Goal: Contribute content: Contribute content

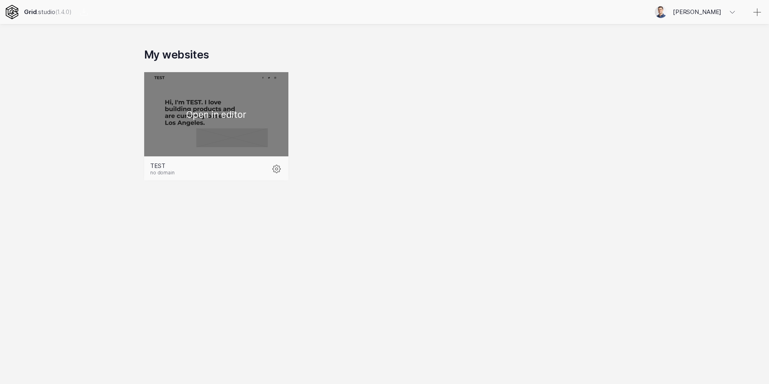
click at [251, 129] on div at bounding box center [216, 114] width 144 height 84
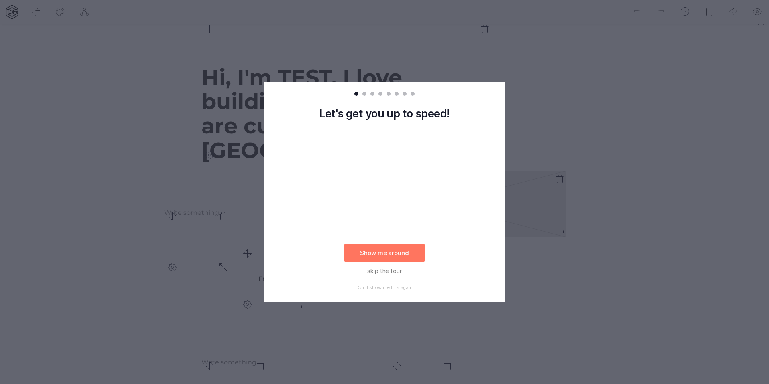
scroll to position [57, 0]
click at [440, 47] on rect at bounding box center [384, 192] width 769 height 384
click at [541, 71] on rect at bounding box center [384, 192] width 769 height 384
click at [388, 268] on button "skip the tour" at bounding box center [385, 271] width 80 height 18
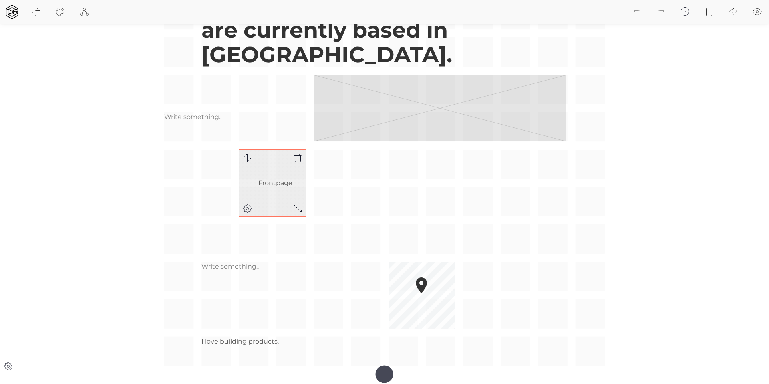
click at [281, 181] on link "Frontpage" at bounding box center [275, 183] width 34 height 14
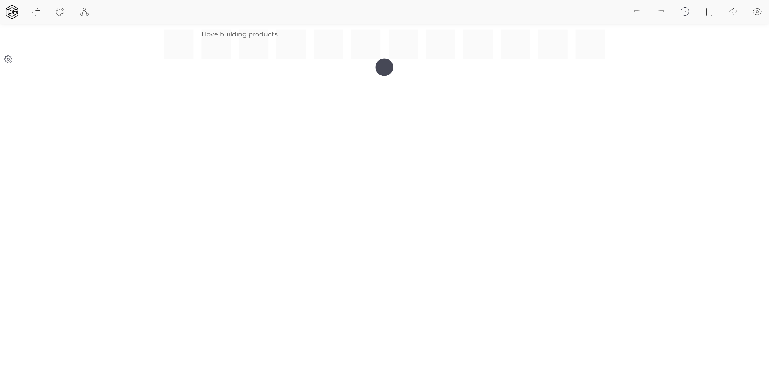
scroll to position [470, 0]
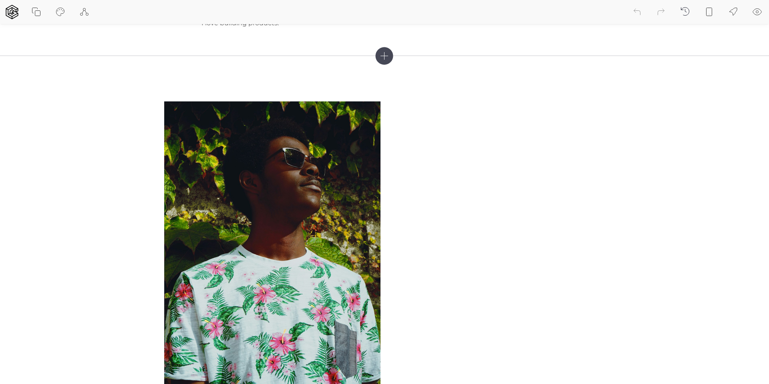
click at [385, 60] on icon at bounding box center [385, 56] width 18 height 18
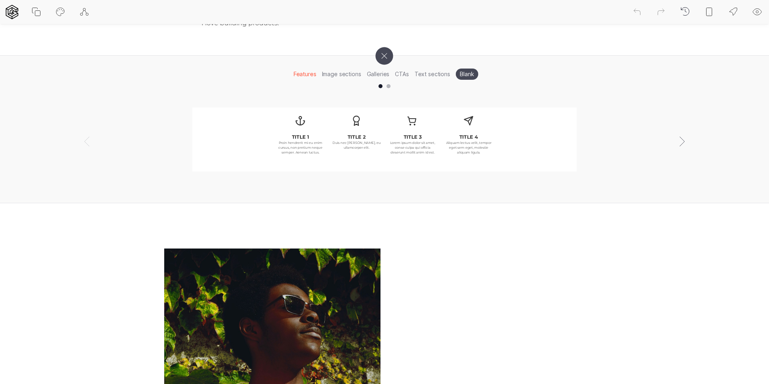
click at [434, 75] on li "Text sections" at bounding box center [432, 74] width 41 height 12
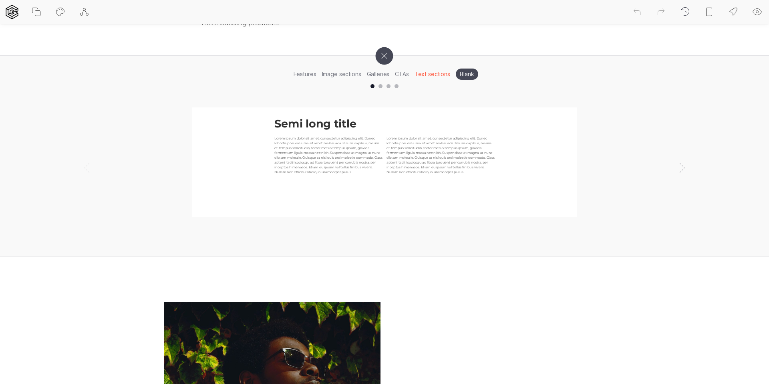
click at [460, 73] on li "Blank" at bounding box center [467, 74] width 22 height 11
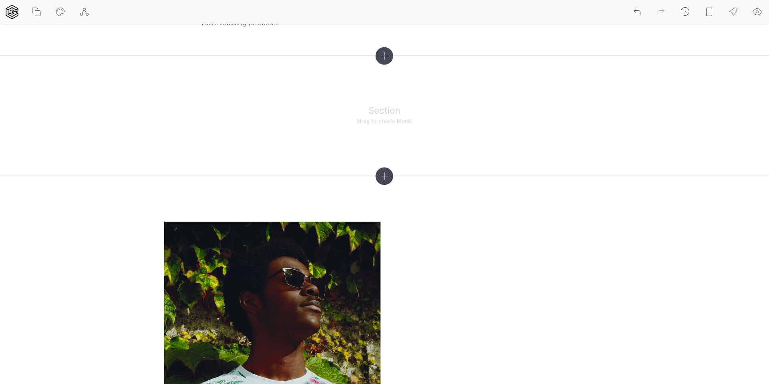
click at [384, 57] on icon at bounding box center [385, 56] width 18 height 18
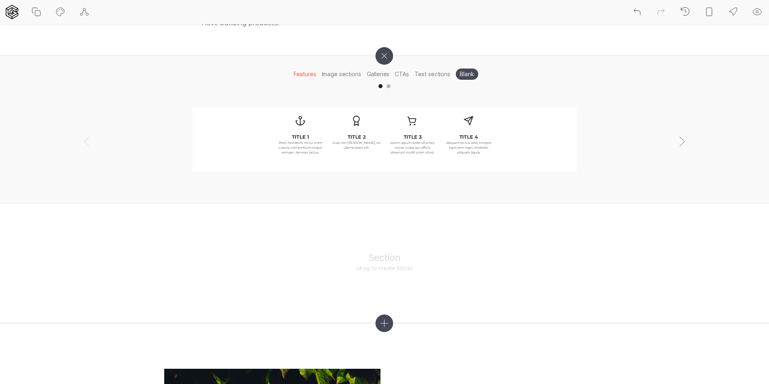
click at [341, 74] on li "Image sections" at bounding box center [341, 74] width 45 height 12
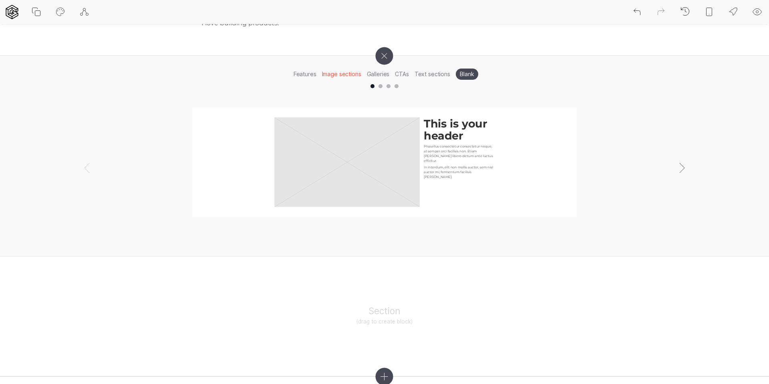
click at [375, 73] on li "Galleries" at bounding box center [378, 74] width 28 height 12
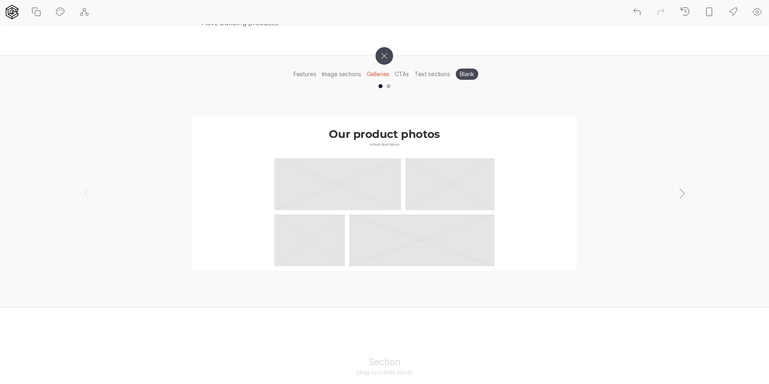
drag, startPoint x: 408, startPoint y: 73, endPoint x: 426, endPoint y: 74, distance: 17.3
click at [409, 73] on li "CTAs" at bounding box center [401, 74] width 19 height 12
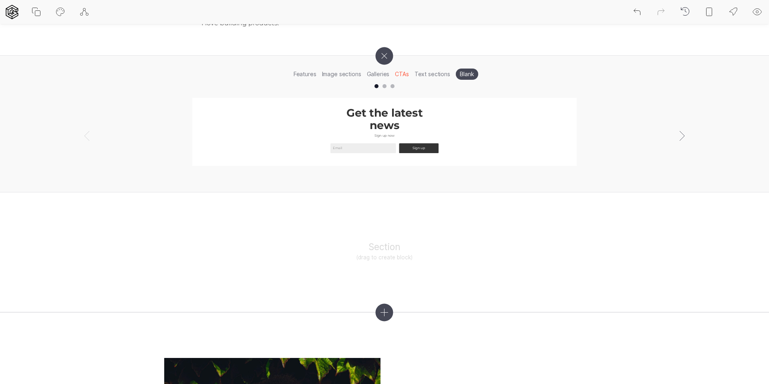
drag, startPoint x: 436, startPoint y: 74, endPoint x: 444, endPoint y: 74, distance: 8.0
click at [436, 74] on li "Text sections" at bounding box center [432, 74] width 41 height 12
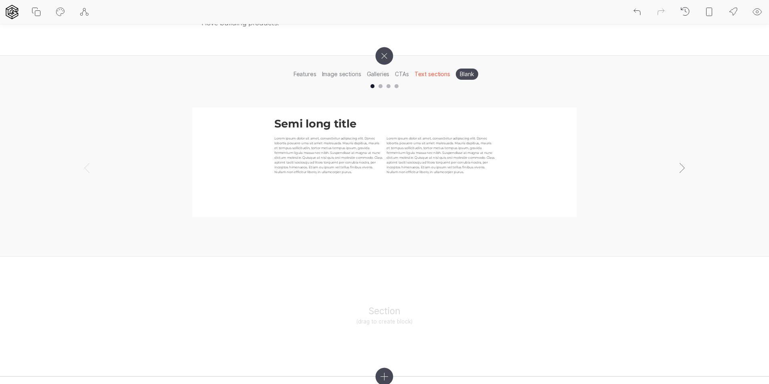
click at [311, 73] on li "Features" at bounding box center [305, 74] width 28 height 12
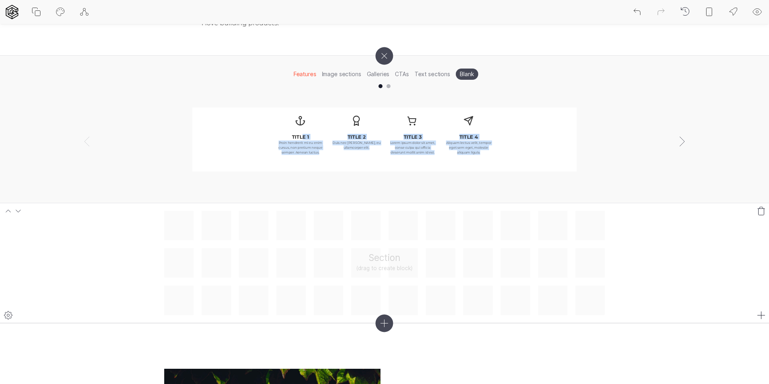
drag, startPoint x: 303, startPoint y: 136, endPoint x: 489, endPoint y: 233, distance: 209.6
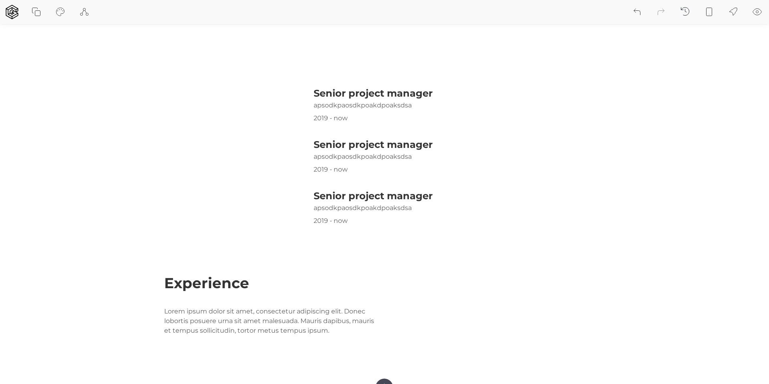
scroll to position [1557, 0]
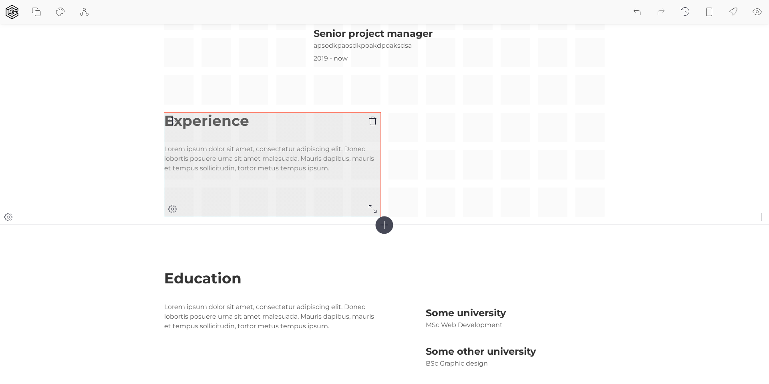
click at [284, 166] on p "Lorem ipsum dolor sit amet, consectetur adipiscing elit. Donec lobortis posuere…" at bounding box center [272, 158] width 216 height 29
drag, startPoint x: 433, startPoint y: 133, endPoint x: 273, endPoint y: 134, distance: 160.3
click at [430, 134] on div "Experience Lorem ipsum dolor sit amet, consectetur adipiscing elit. Donec lobor…" at bounding box center [384, 34] width 441 height 366
drag, startPoint x: 252, startPoint y: 135, endPoint x: 236, endPoint y: 133, distance: 15.7
click at [251, 135] on p at bounding box center [272, 136] width 216 height 10
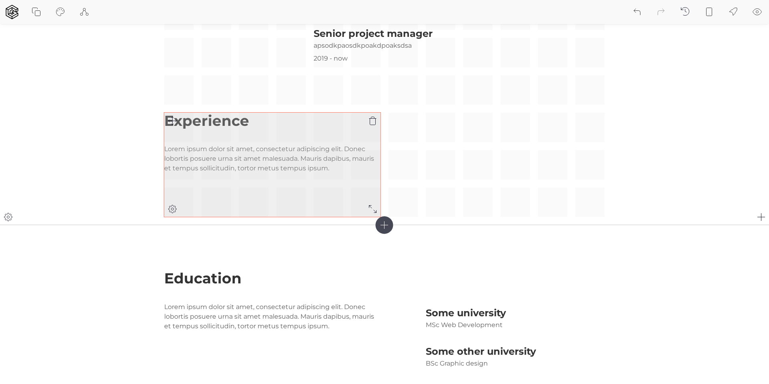
click at [237, 133] on p at bounding box center [272, 136] width 216 height 10
drag, startPoint x: 237, startPoint y: 133, endPoint x: 202, endPoint y: 144, distance: 36.4
click at [233, 135] on p at bounding box center [272, 136] width 216 height 10
drag, startPoint x: 202, startPoint y: 144, endPoint x: 199, endPoint y: 174, distance: 30.6
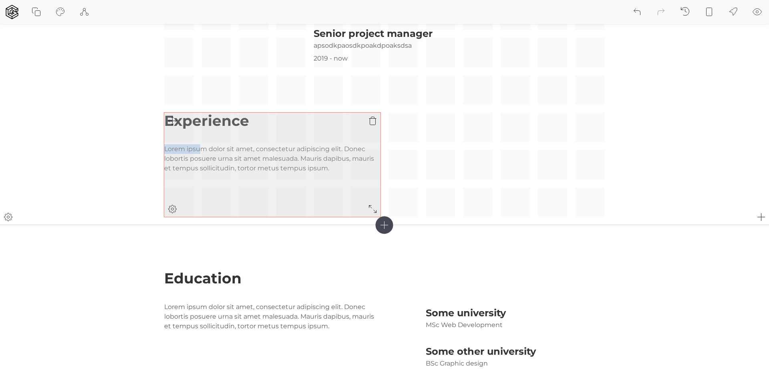
click at [202, 153] on div "Experience Lorem ipsum dolor sit amet, consectetur adipiscing elit. Donec lobor…" at bounding box center [272, 143] width 216 height 61
drag, startPoint x: 199, startPoint y: 174, endPoint x: 203, endPoint y: 184, distance: 10.1
click at [199, 175] on div "Experience Lorem ipsum dolor sit amet, consectetur adipiscing elit. Donec lobor…" at bounding box center [272, 165] width 216 height 104
drag, startPoint x: 203, startPoint y: 184, endPoint x: 212, endPoint y: 198, distance: 17.3
click at [205, 186] on div "Experience Lorem ipsum dolor sit amet, consectetur adipiscing elit. Donec lobor…" at bounding box center [272, 165] width 216 height 104
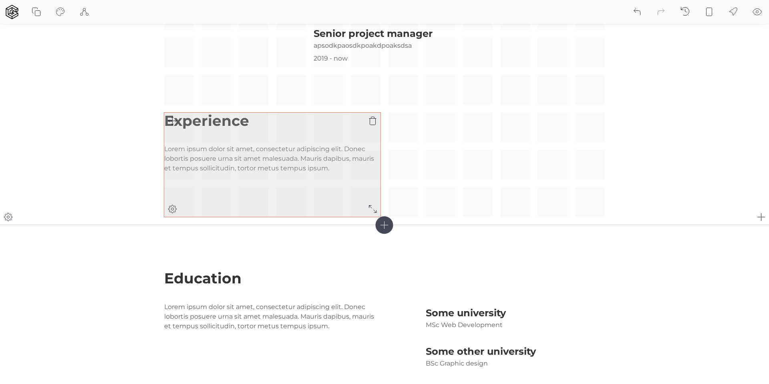
drag, startPoint x: 207, startPoint y: 184, endPoint x: 192, endPoint y: 179, distance: 16.2
click at [206, 184] on div "Experience Lorem ipsum dolor sit amet, consectetur adipiscing elit. Donec lobor…" at bounding box center [272, 165] width 216 height 104
click at [187, 163] on p "Lorem ipsum dolor sit amet, consectetur adipiscing elit. Donec lobortis posuere…" at bounding box center [272, 158] width 216 height 29
drag, startPoint x: 283, startPoint y: 164, endPoint x: 350, endPoint y: 171, distance: 67.7
click at [349, 171] on p "Lorem ipsum dolor sit amet, consectetur adipiscing elit. Donec lobortis posuere…" at bounding box center [272, 158] width 216 height 29
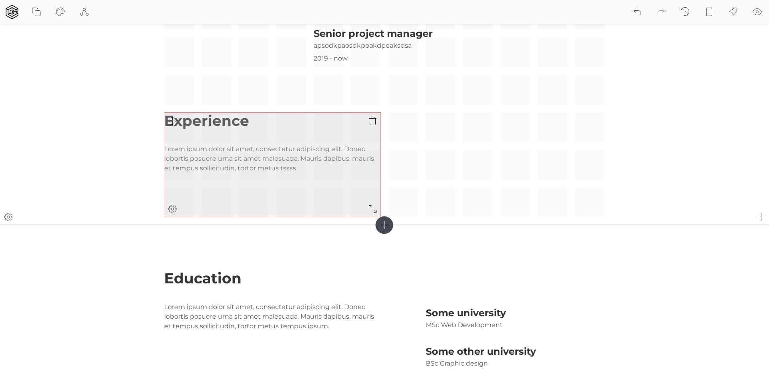
drag, startPoint x: 297, startPoint y: 182, endPoint x: 299, endPoint y: 209, distance: 27.0
click at [299, 209] on div "Experience Lorem ipsum dolor sit amet, consectetur adipiscing elit. Donec lobor…" at bounding box center [272, 165] width 216 height 104
drag, startPoint x: 300, startPoint y: 174, endPoint x: 307, endPoint y: 168, distance: 9.9
click at [303, 171] on div "Experience Lorem ipsum dolor sit amet, consectetur adipiscing elit. Donec lobor…" at bounding box center [272, 165] width 216 height 104
click at [307, 168] on p "Lorem ipsum dolor sit amet, consectetur adipiscing elit. Donec lobortis posuere…" at bounding box center [272, 158] width 216 height 29
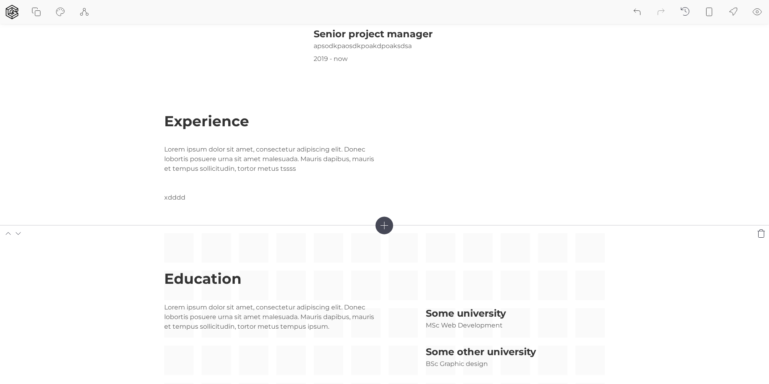
scroll to position [1558, 0]
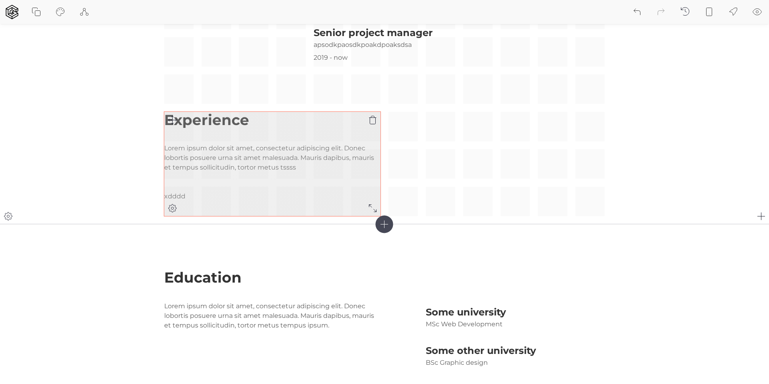
click at [204, 195] on p "Lorem ipsum dolor sit amet, consectetur adipiscing elit. Donec lobortis posuere…" at bounding box center [272, 172] width 216 height 58
click at [203, 195] on p "Lorem ipsum dolor sit amet, consectetur adipiscing elit. Donec lobortis posuere…" at bounding box center [272, 172] width 216 height 58
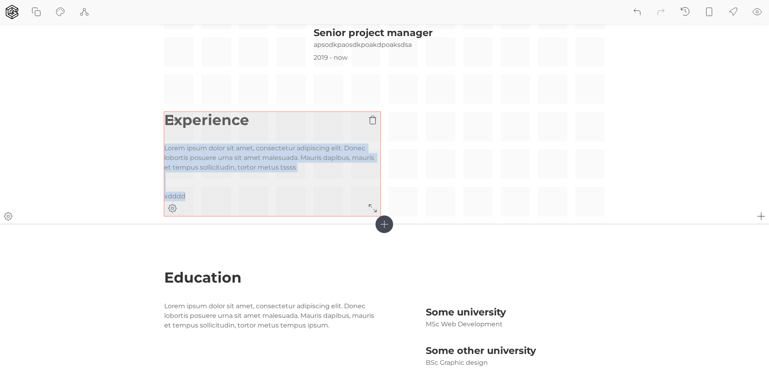
click at [203, 195] on p "Lorem ipsum dolor sit amet, consectetur adipiscing elit. Donec lobortis posuere…" at bounding box center [272, 172] width 216 height 58
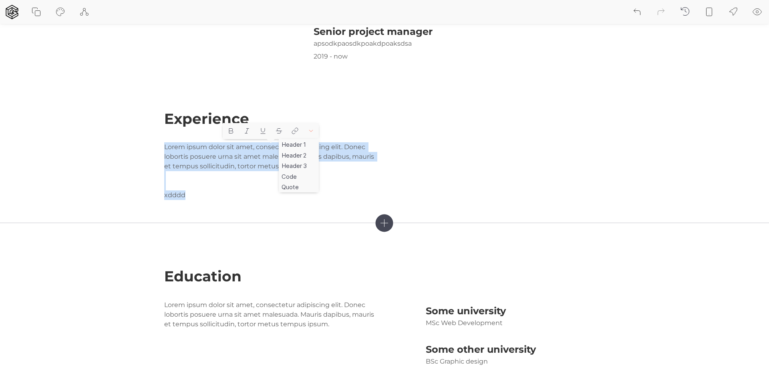
click at [309, 126] on button at bounding box center [311, 131] width 16 height 16
click at [303, 145] on div "Header 1" at bounding box center [299, 144] width 40 height 11
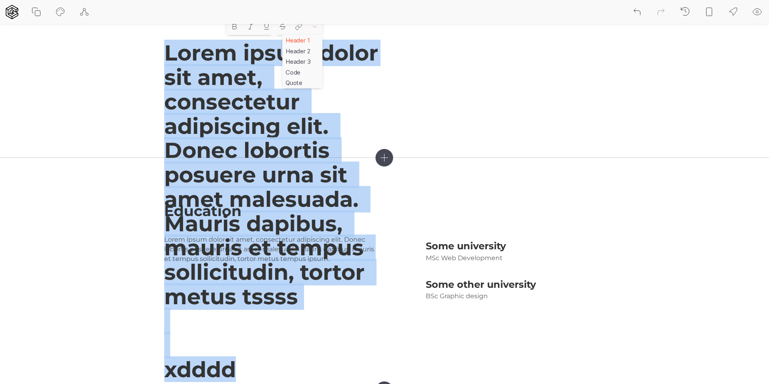
scroll to position [1, 0]
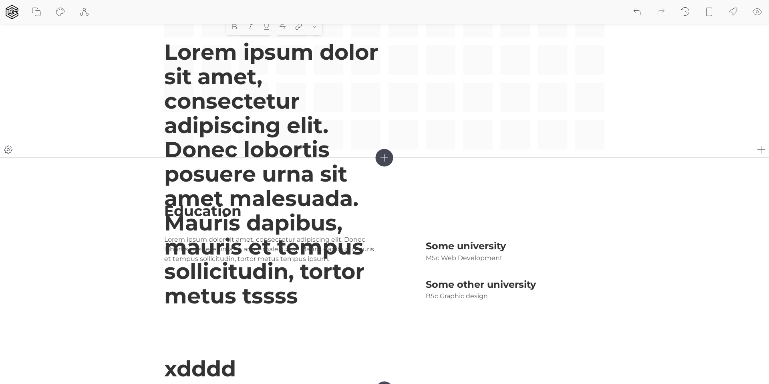
drag, startPoint x: 480, startPoint y: 59, endPoint x: 440, endPoint y: 78, distance: 43.4
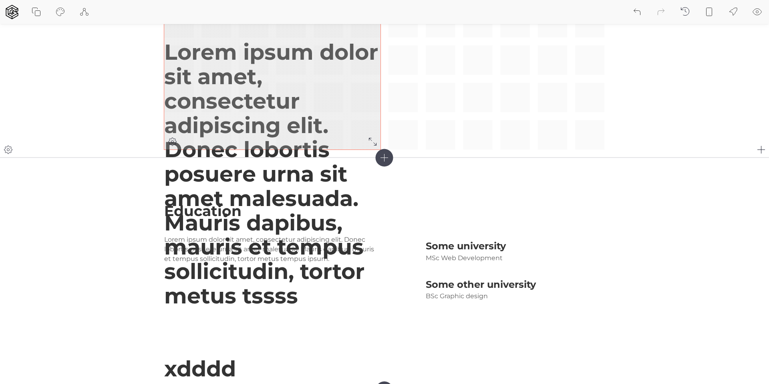
click at [332, 59] on h1 "Lorem ipsum dolor sit amet, consectetur adipiscing elit. Donec lobortis posuere…" at bounding box center [272, 210] width 216 height 341
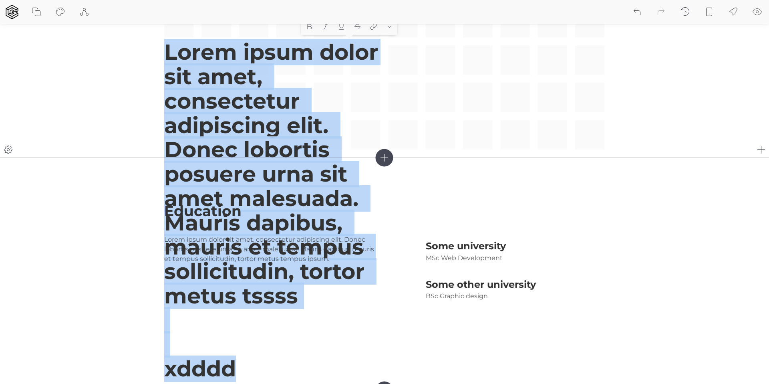
drag, startPoint x: 332, startPoint y: 59, endPoint x: 402, endPoint y: 57, distance: 69.8
click at [332, 59] on h1 "Lorem ipsum dolor sit amet, consectetur adipiscing elit. Donec lobortis posuere…" at bounding box center [272, 210] width 216 height 341
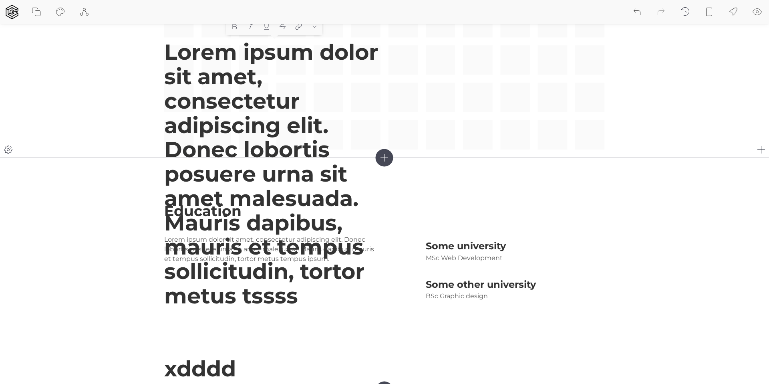
drag, startPoint x: 492, startPoint y: 56, endPoint x: 479, endPoint y: 145, distance: 89.9
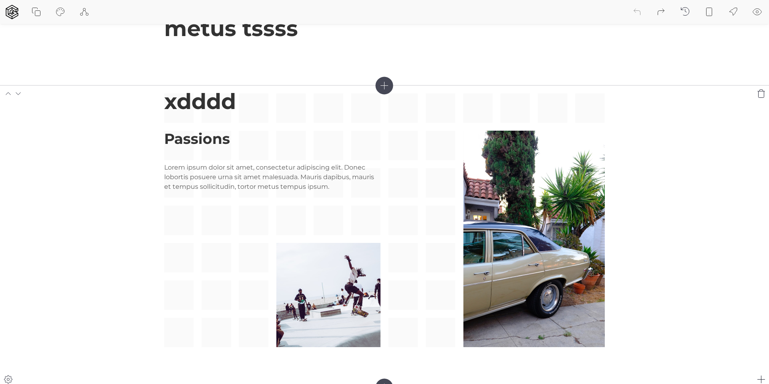
click at [414, 189] on div "Passions Lorem ipsum dolor sit amet, consectetur adipiscing elit. Donec loborti…" at bounding box center [384, 220] width 441 height 254
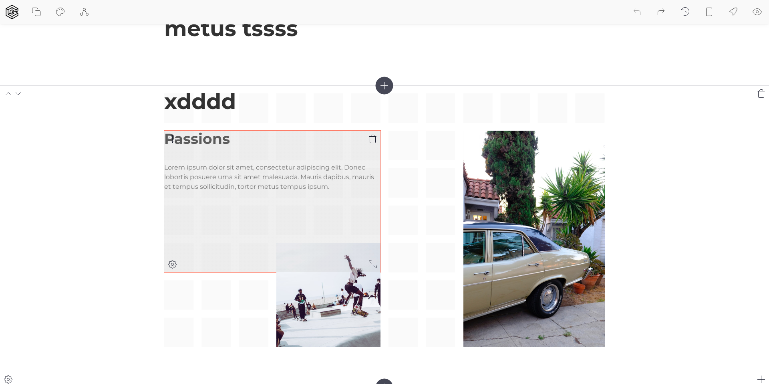
click at [269, 179] on p "Lorem ipsum dolor sit amet, consectetur adipiscing elit. Donec lobortis posuere…" at bounding box center [272, 177] width 216 height 29
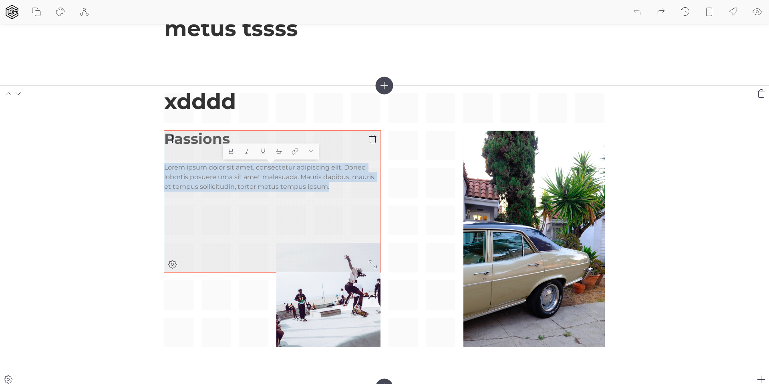
click at [269, 179] on p "Lorem ipsum dolor sit amet, consectetur adipiscing elit. Donec lobortis posuere…" at bounding box center [272, 177] width 216 height 29
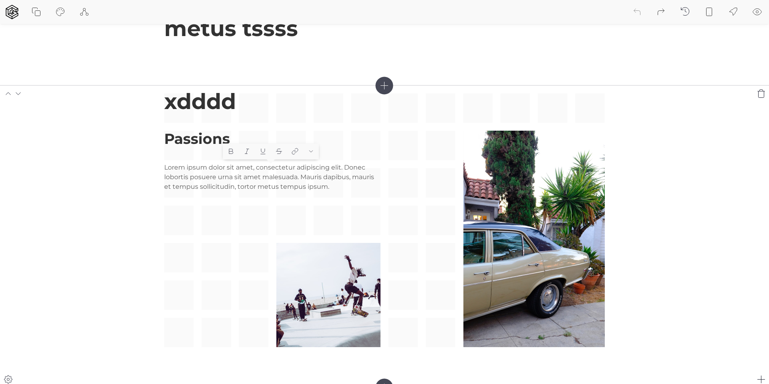
click at [447, 141] on div "Passions Lorem ipsum dolor sit amet, consectetur adipiscing elit. Donec loborti…" at bounding box center [384, 220] width 441 height 254
click at [389, 87] on icon at bounding box center [385, 86] width 18 height 18
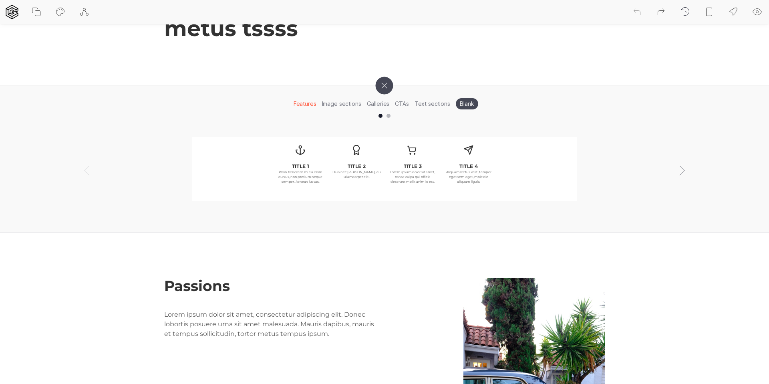
click at [389, 87] on icon at bounding box center [384, 85] width 25 height 25
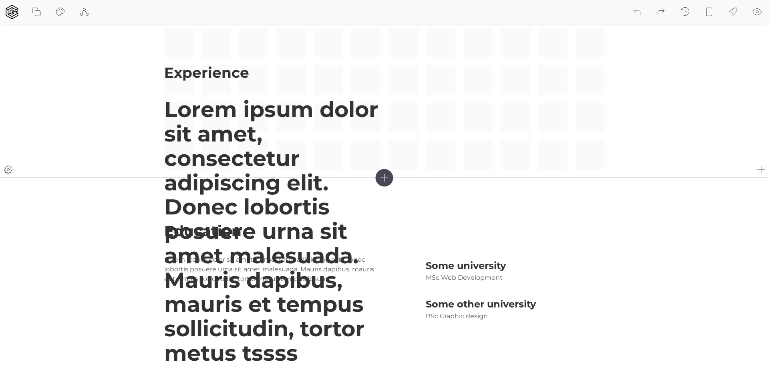
scroll to position [1341, 0]
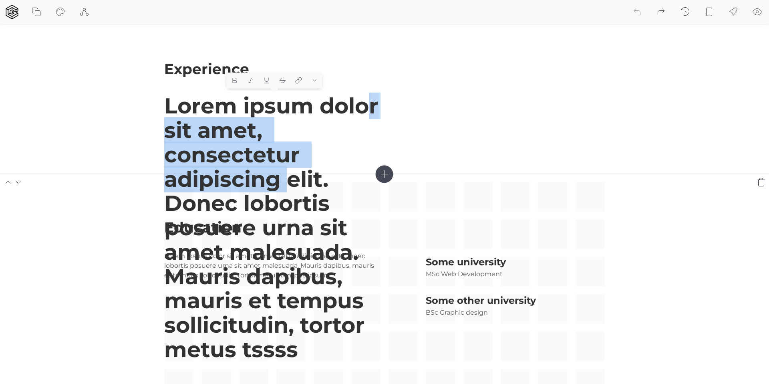
drag, startPoint x: 291, startPoint y: 169, endPoint x: 303, endPoint y: 181, distance: 16.2
click at [363, 117] on h1 "Lorem ipsum dolor sit amet, consectetur adipiscing elit. Donec lobortis posuere…" at bounding box center [272, 264] width 216 height 341
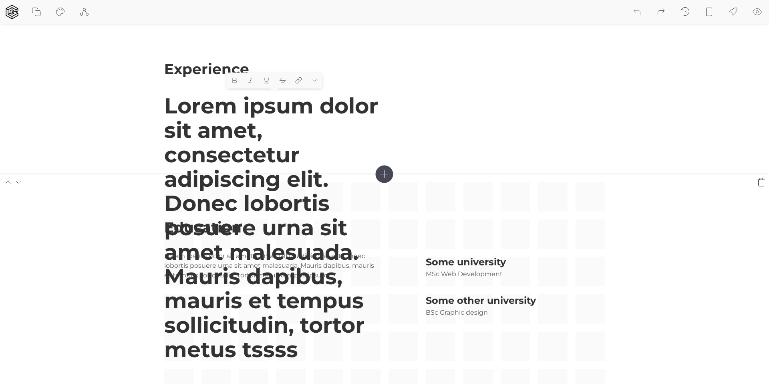
drag, startPoint x: 271, startPoint y: 210, endPoint x: 303, endPoint y: 213, distance: 32.6
click at [271, 210] on div "Education Lorem ipsum dolor sit amet, consectetur adipiscing elit. Donec lobort…" at bounding box center [384, 290] width 441 height 216
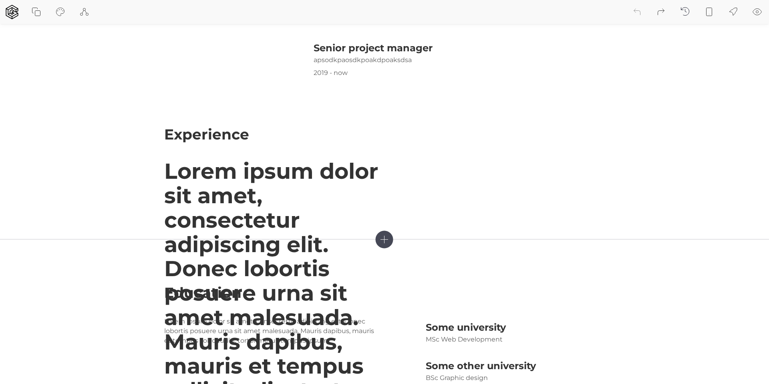
click at [388, 242] on icon at bounding box center [385, 239] width 18 height 18
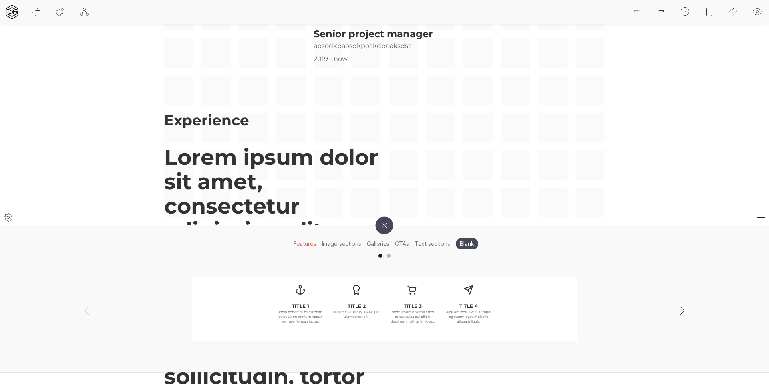
scroll to position [1291, 0]
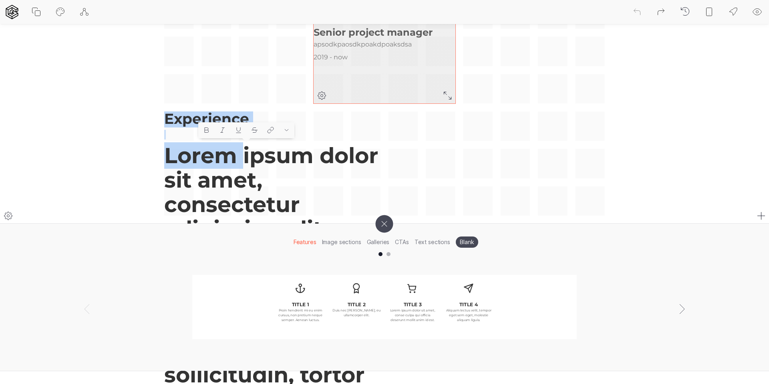
drag, startPoint x: 250, startPoint y: 158, endPoint x: 445, endPoint y: 95, distance: 205.4
click at [446, 94] on div "Experience Lorem ipsum dolor sit amet, consectetur adipiscing elit. Donec lobor…" at bounding box center [384, 33] width 441 height 366
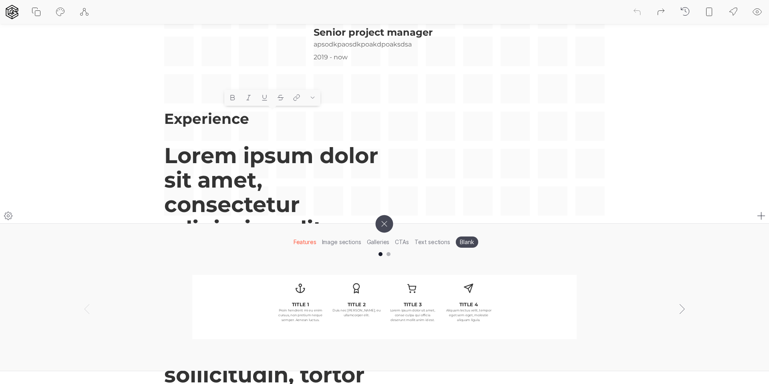
drag, startPoint x: 433, startPoint y: 115, endPoint x: 432, endPoint y: 119, distance: 4.5
click at [433, 117] on div "Experience Lorem ipsum dolor sit amet, consectetur adipiscing elit. Donec lobor…" at bounding box center [384, 33] width 441 height 366
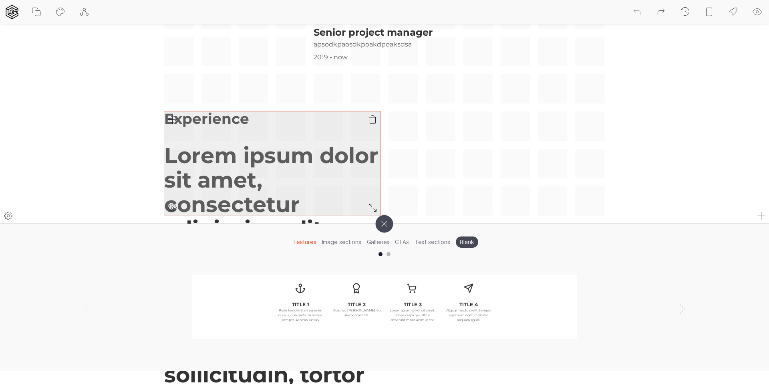
drag, startPoint x: 214, startPoint y: 190, endPoint x: 199, endPoint y: 150, distance: 42.6
click at [214, 190] on h1 "Lorem ipsum dolor sit amet, consectetur adipiscing elit. Donec lobortis posuere…" at bounding box center [272, 313] width 216 height 341
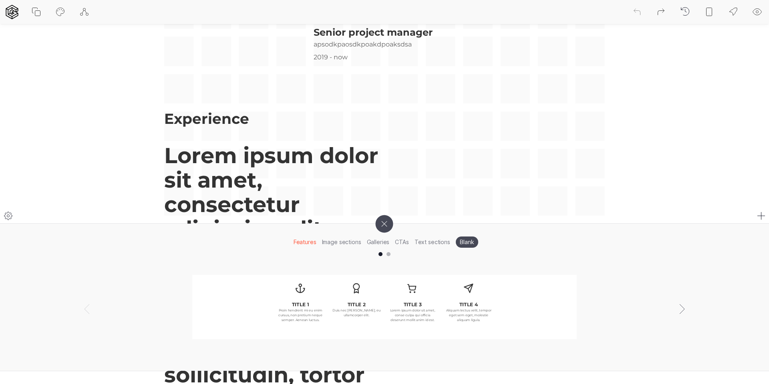
click at [188, 71] on div "Experience Lorem ipsum dolor sit amet, consectetur adipiscing elit. Donec lobor…" at bounding box center [384, 33] width 441 height 366
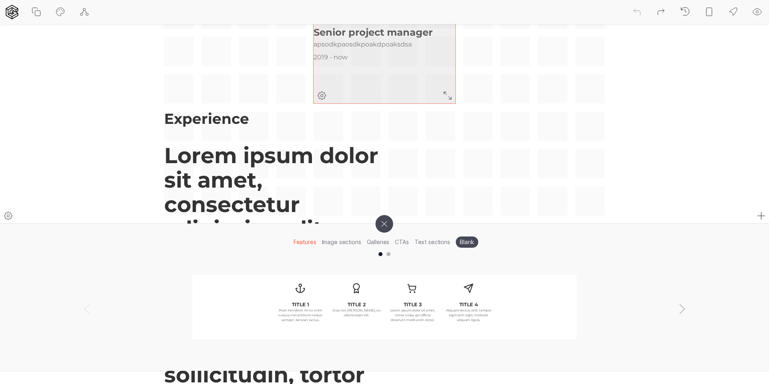
click at [332, 42] on p "apsodkpaosdkpoakdpoaksdsa" at bounding box center [384, 45] width 141 height 10
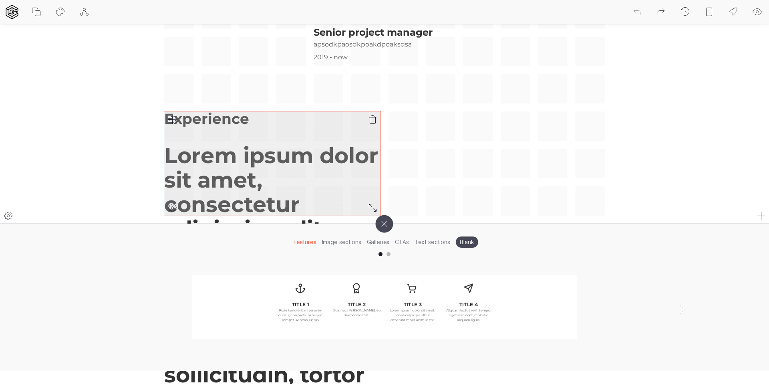
drag, startPoint x: 192, startPoint y: 103, endPoint x: 196, endPoint y: 172, distance: 69.5
click at [192, 106] on div "Experience Lorem ipsum dolor sit amet, consectetur adipiscing elit. Donec lobor…" at bounding box center [384, 33] width 441 height 366
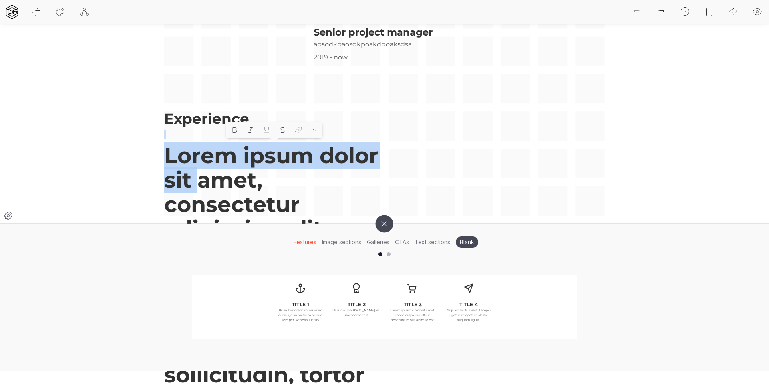
drag, startPoint x: 206, startPoint y: 177, endPoint x: 462, endPoint y: 116, distance: 263.2
click at [461, 116] on div "Experience Lorem ipsum dolor sit amet, consectetur adipiscing elit. Donec lobor…" at bounding box center [384, 33] width 441 height 366
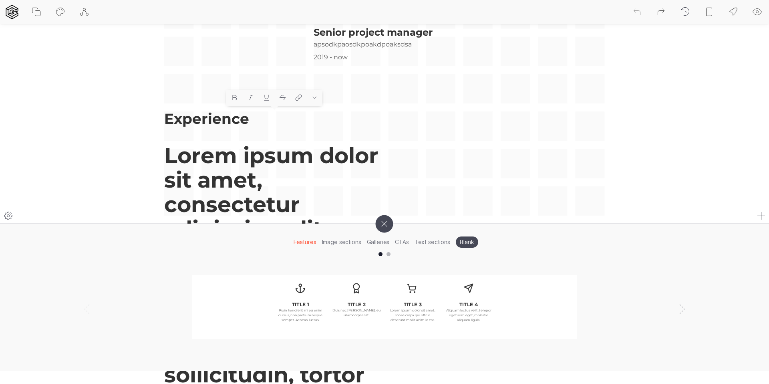
drag, startPoint x: 462, startPoint y: 116, endPoint x: 450, endPoint y: 186, distance: 71.3
click at [462, 116] on div "Experience Lorem ipsum dolor sit amet, consectetur adipiscing elit. Donec lobor…" at bounding box center [384, 33] width 441 height 366
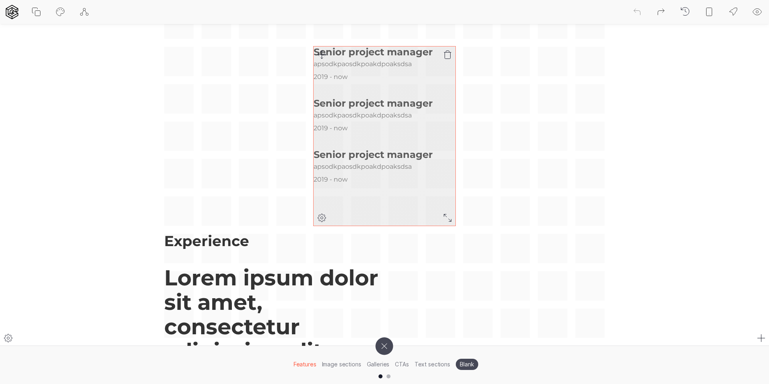
scroll to position [1167, 0]
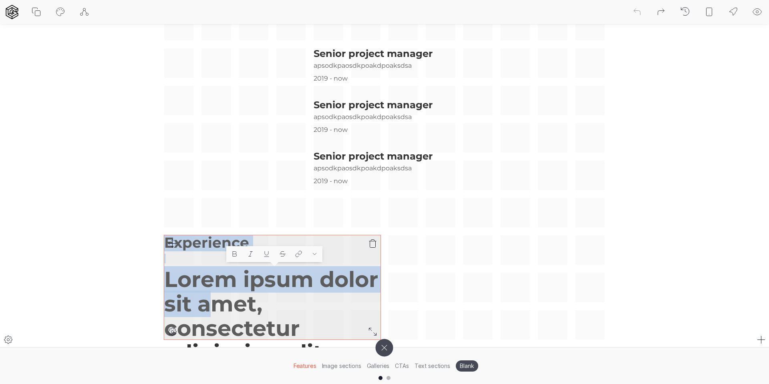
drag, startPoint x: 218, startPoint y: 305, endPoint x: 220, endPoint y: 248, distance: 56.9
click at [275, 209] on div "Experience Lorem ipsum dolor sit amet, consectetur adipiscing elit. Donec lobor…" at bounding box center [384, 157] width 441 height 366
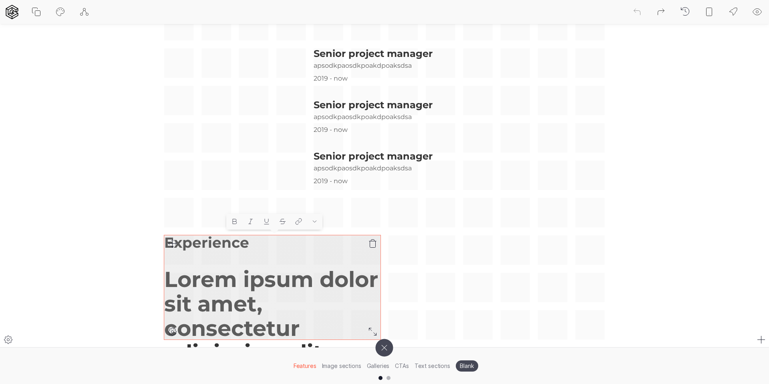
click at [211, 254] on p at bounding box center [272, 259] width 216 height 10
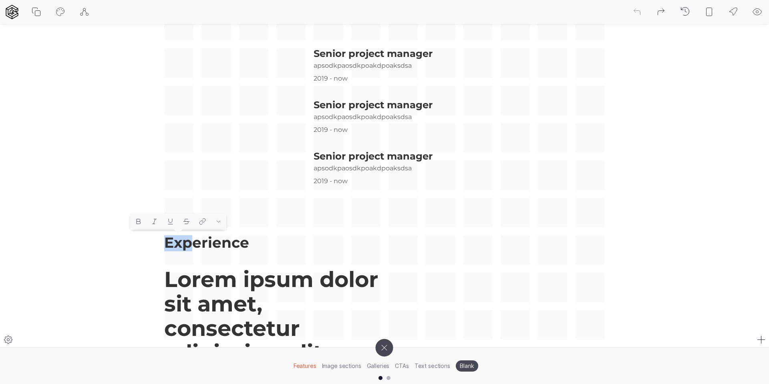
drag, startPoint x: 192, startPoint y: 245, endPoint x: 232, endPoint y: 184, distance: 73.4
click at [231, 177] on div "Experience Lorem ipsum dolor sit amet, consectetur adipiscing elit. Donec lobor…" at bounding box center [384, 157] width 441 height 366
click at [437, 257] on div "Experience Lorem ipsum dolor sit amet, consectetur adipiscing elit. Donec lobor…" at bounding box center [384, 157] width 441 height 366
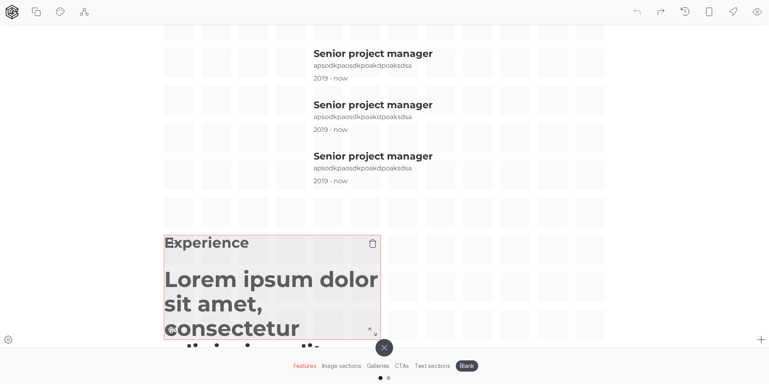
drag, startPoint x: 344, startPoint y: 279, endPoint x: 348, endPoint y: 289, distance: 11.7
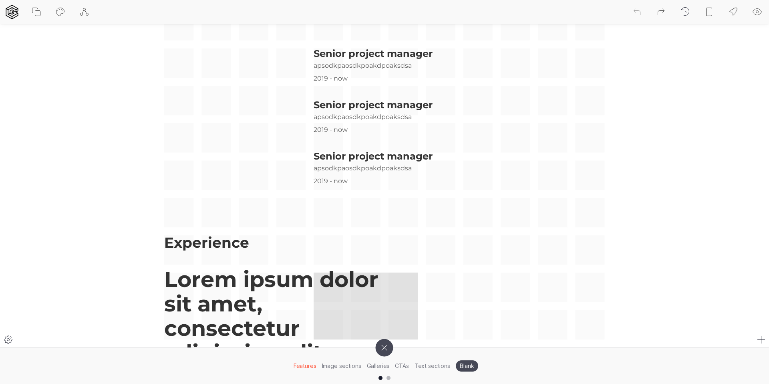
drag, startPoint x: 409, startPoint y: 327, endPoint x: 331, endPoint y: 297, distance: 82.8
click at [331, 297] on div "Experience Lorem ipsum dolor sit amet, consectetur adipiscing elit. Donec lobor…" at bounding box center [384, 157] width 441 height 366
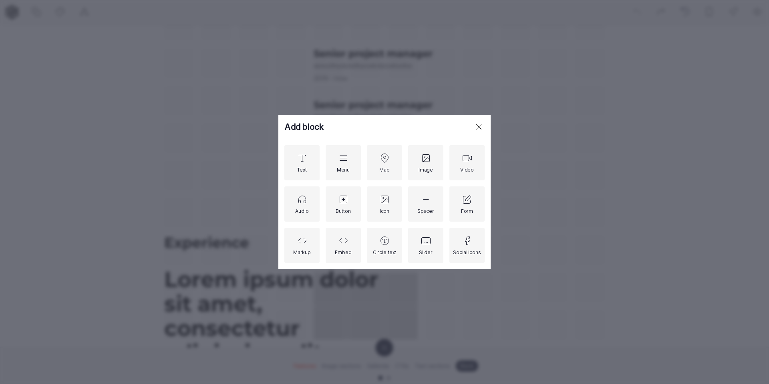
drag, startPoint x: 481, startPoint y: 123, endPoint x: 475, endPoint y: 184, distance: 60.8
click at [481, 124] on icon at bounding box center [479, 127] width 10 height 10
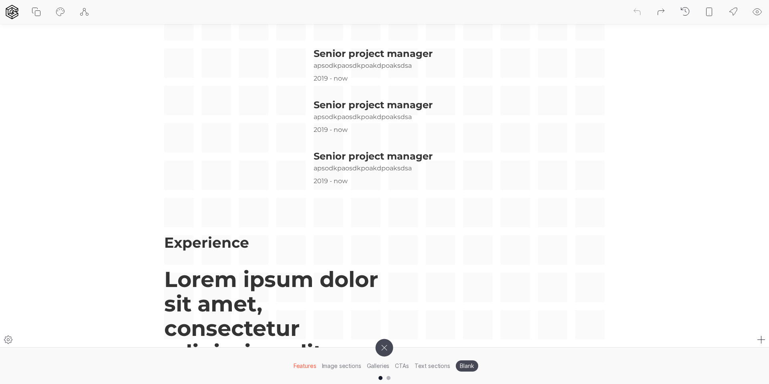
click at [471, 206] on div "Experience Lorem ipsum dolor sit amet, consectetur adipiscing elit. Donec lobor…" at bounding box center [384, 157] width 441 height 366
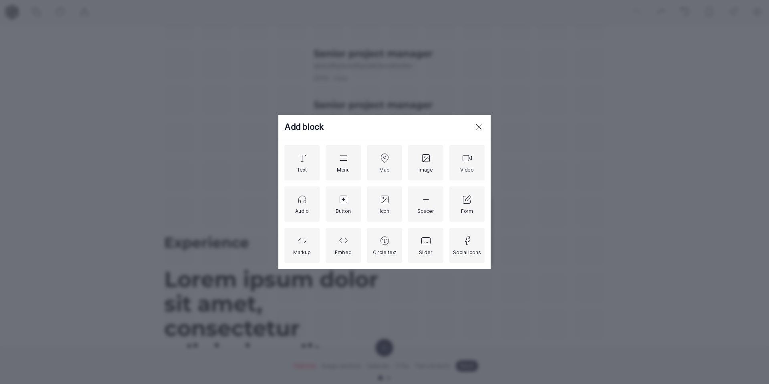
click at [477, 123] on icon at bounding box center [479, 127] width 10 height 10
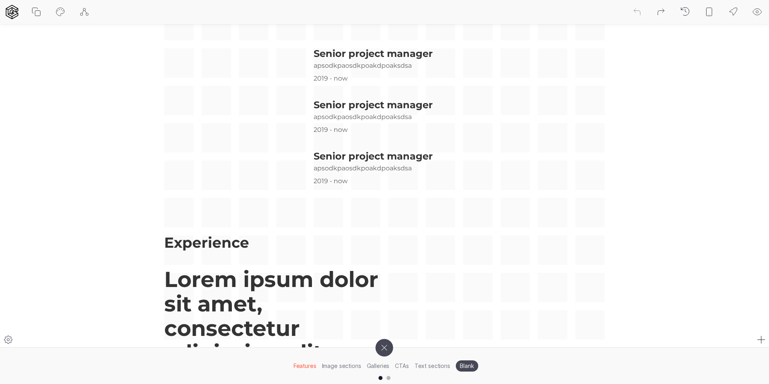
drag, startPoint x: 512, startPoint y: 144, endPoint x: 513, endPoint y: 149, distance: 4.5
click at [513, 149] on div "Experience Lorem ipsum dolor sit amet, consectetur adipiscing elit. Donec lobor…" at bounding box center [384, 157] width 441 height 366
drag, startPoint x: 515, startPoint y: 131, endPoint x: 517, endPoint y: 145, distance: 13.3
click at [517, 145] on div "Experience Lorem ipsum dolor sit amet, consectetur adipiscing elit. Donec lobor…" at bounding box center [384, 157] width 441 height 366
drag, startPoint x: 509, startPoint y: 129, endPoint x: 505, endPoint y: 118, distance: 11.3
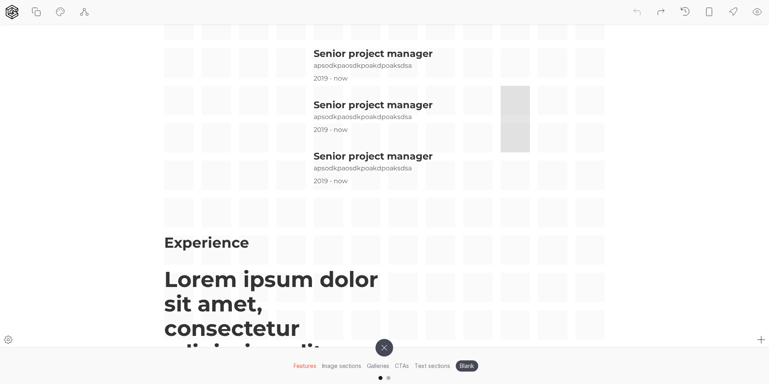
click at [505, 118] on div "Experience Lorem ipsum dolor sit amet, consectetur adipiscing elit. Donec lobor…" at bounding box center [384, 157] width 441 height 366
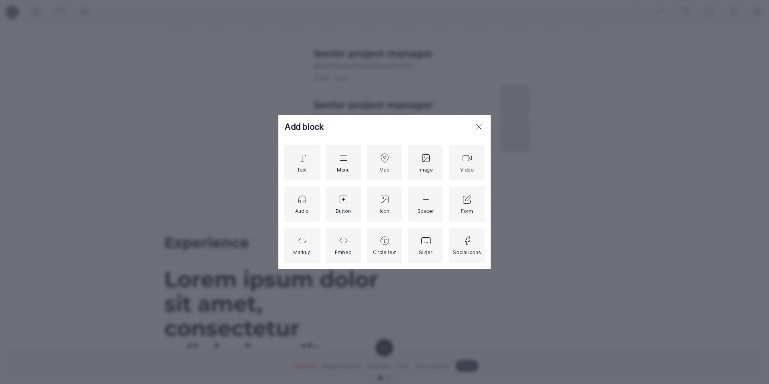
click at [478, 125] on icon at bounding box center [479, 127] width 10 height 10
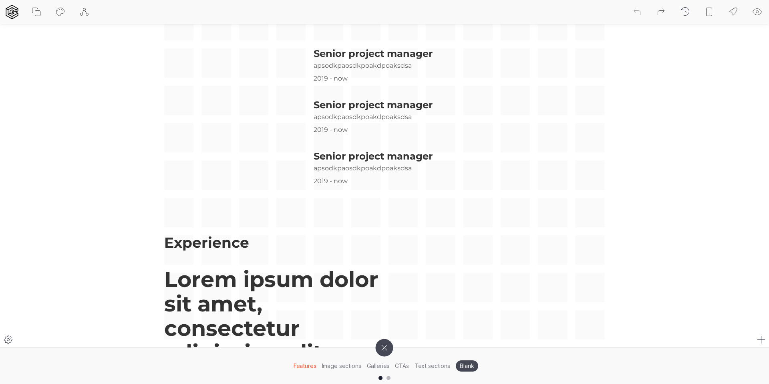
click at [510, 166] on div "Experience Lorem ipsum dolor sit amet, consectetur adipiscing elit. Donec lobor…" at bounding box center [384, 157] width 441 height 366
click at [510, 167] on div "Experience Lorem ipsum dolor sit amet, consectetur adipiscing elit. Donec lobor…" at bounding box center [384, 157] width 441 height 366
click at [510, 166] on div "Experience Lorem ipsum dolor sit amet, consectetur adipiscing elit. Donec lobor…" at bounding box center [384, 157] width 441 height 366
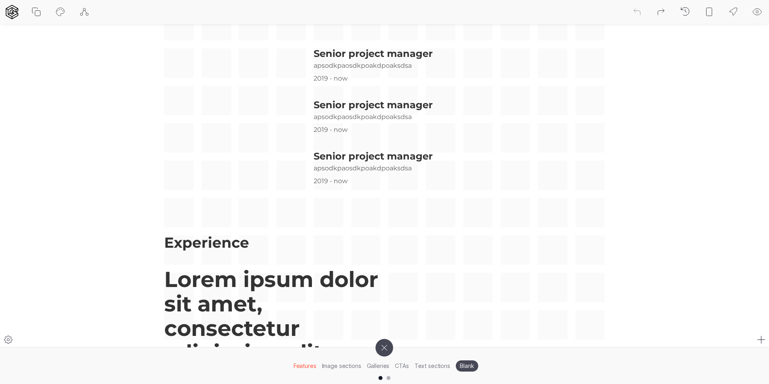
drag, startPoint x: 505, startPoint y: 164, endPoint x: 529, endPoint y: 190, distance: 36.6
click at [529, 190] on div "Experience Lorem ipsum dolor sit amet, consectetur adipiscing elit. Donec lobor…" at bounding box center [384, 157] width 441 height 366
drag, startPoint x: 517, startPoint y: 169, endPoint x: 577, endPoint y: 179, distance: 60.9
click at [577, 179] on div "Experience Lorem ipsum dolor sit amet, consectetur adipiscing elit. Donec lobor…" at bounding box center [384, 157] width 441 height 366
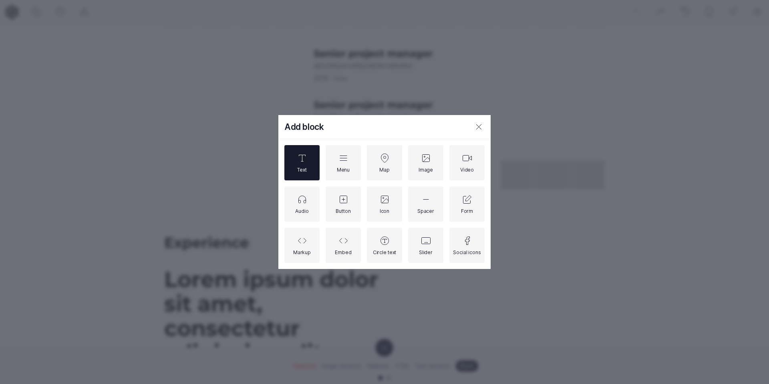
click at [313, 160] on div "Text" at bounding box center [302, 162] width 35 height 35
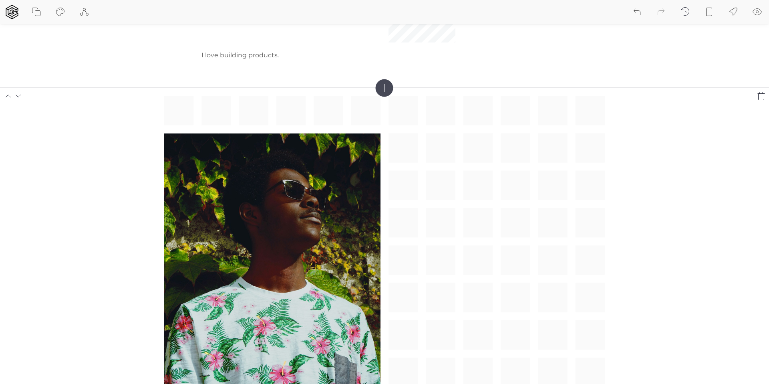
scroll to position [0, 0]
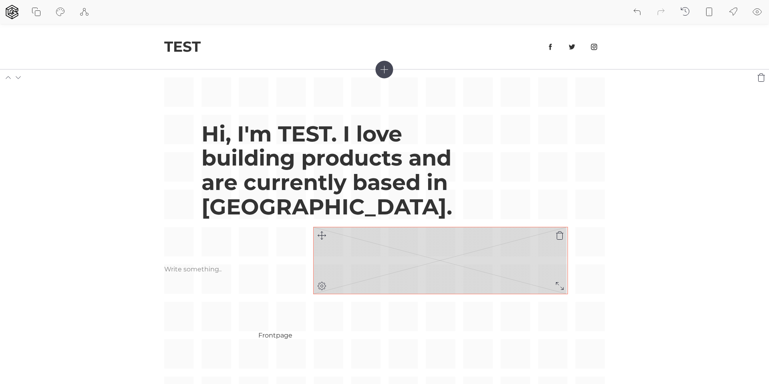
click at [408, 244] on rect at bounding box center [441, 260] width 254 height 67
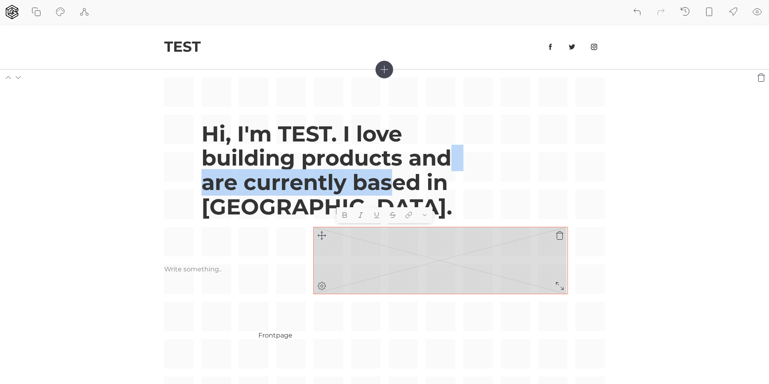
drag, startPoint x: 501, startPoint y: 239, endPoint x: 335, endPoint y: 270, distance: 168.8
click at [392, 177] on div "Hi, I'm TEST. I love building products and are currently based in [GEOGRAPHIC_D…" at bounding box center [384, 297] width 441 height 441
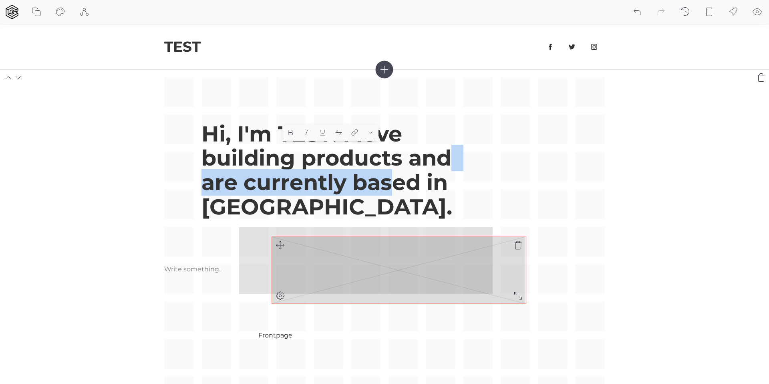
click at [257, 245] on div "Hi, I'm TEST. I love building products and are currently based in [GEOGRAPHIC_D…" at bounding box center [384, 297] width 441 height 441
